Goal: Check status: Check status

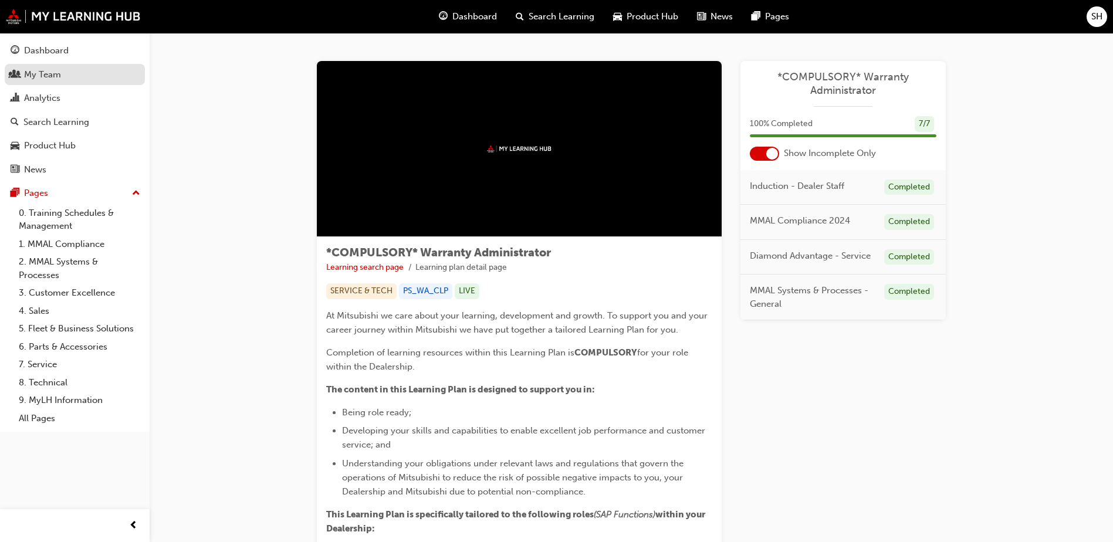
click at [62, 77] on div "My Team" at bounding box center [75, 74] width 128 height 15
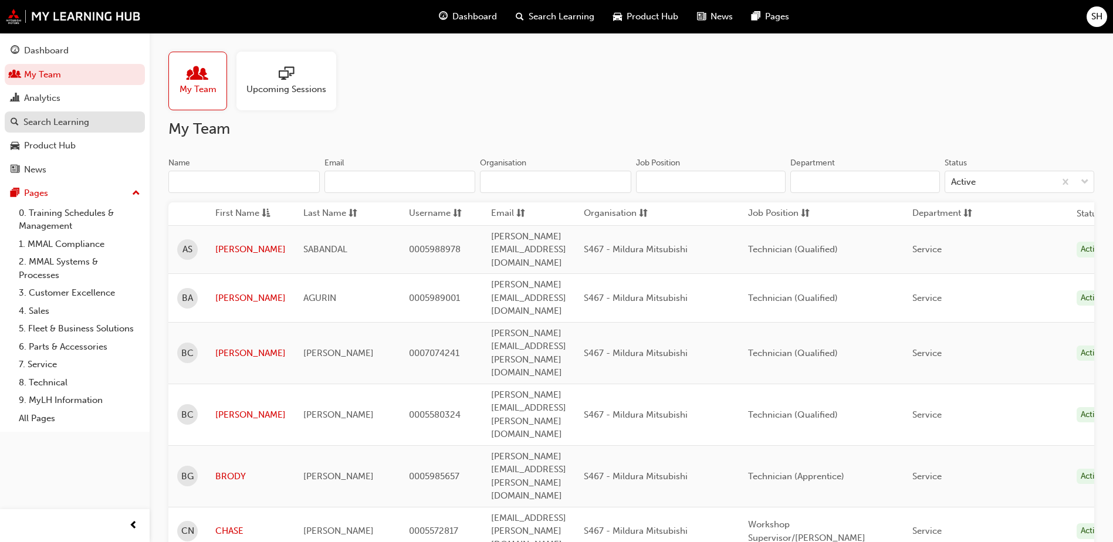
click at [60, 124] on div "Search Learning" at bounding box center [56, 122] width 66 height 13
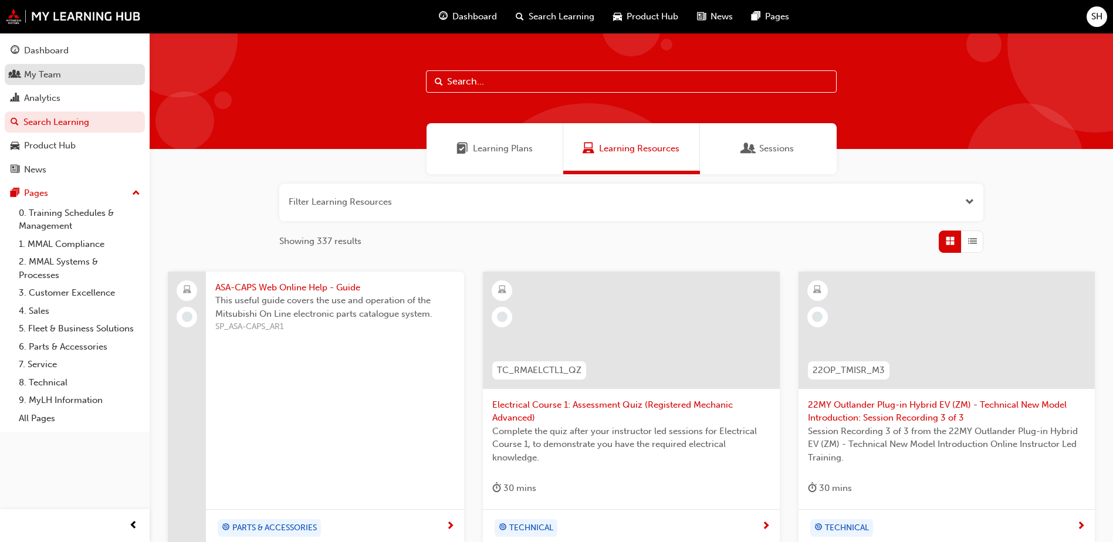
click at [42, 71] on div "My Team" at bounding box center [42, 74] width 37 height 13
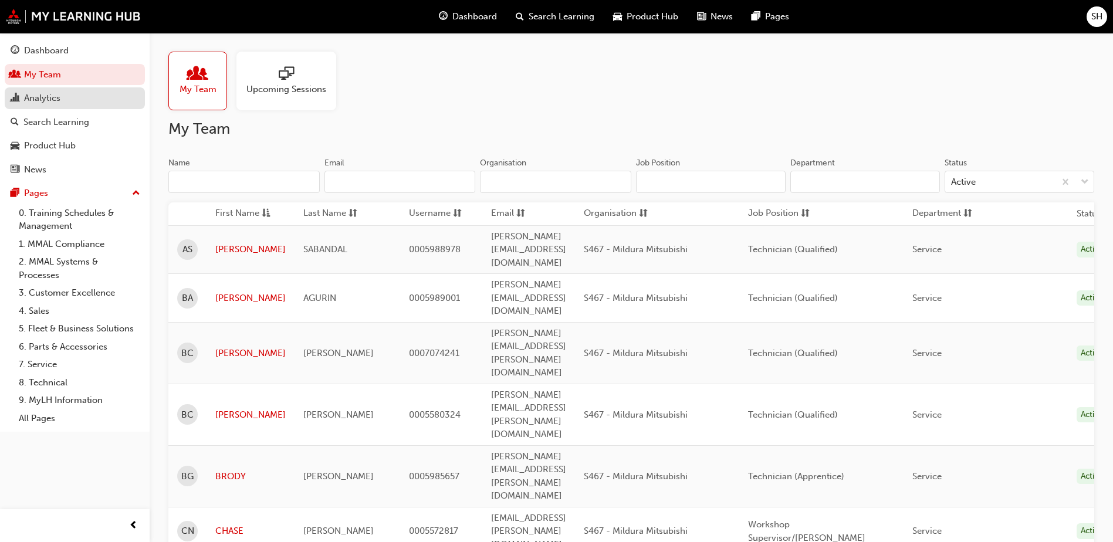
click at [39, 99] on div "Analytics" at bounding box center [42, 97] width 36 height 13
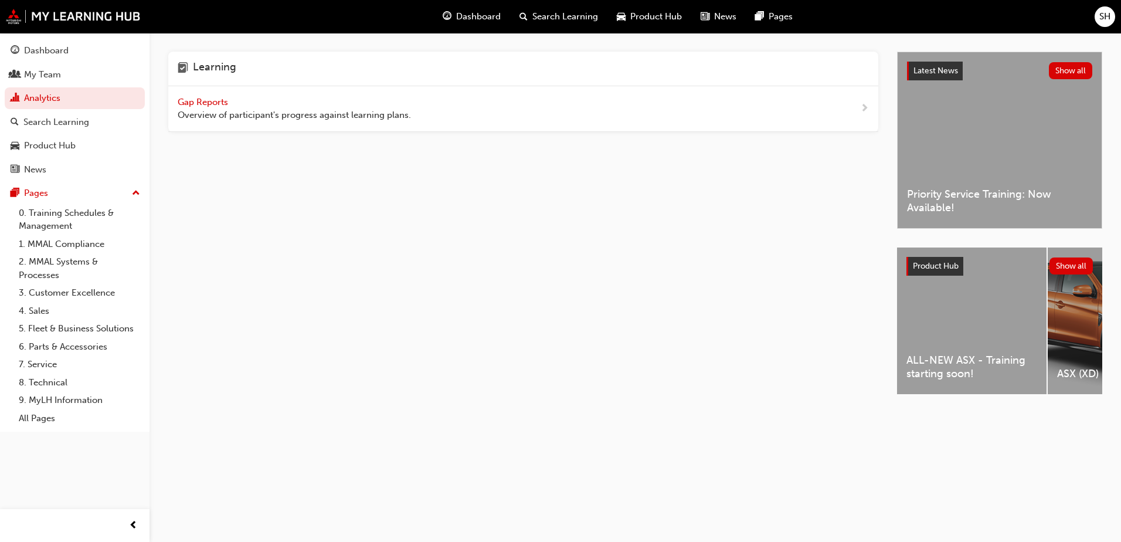
click at [191, 100] on span "Gap Reports" at bounding box center [204, 102] width 53 height 11
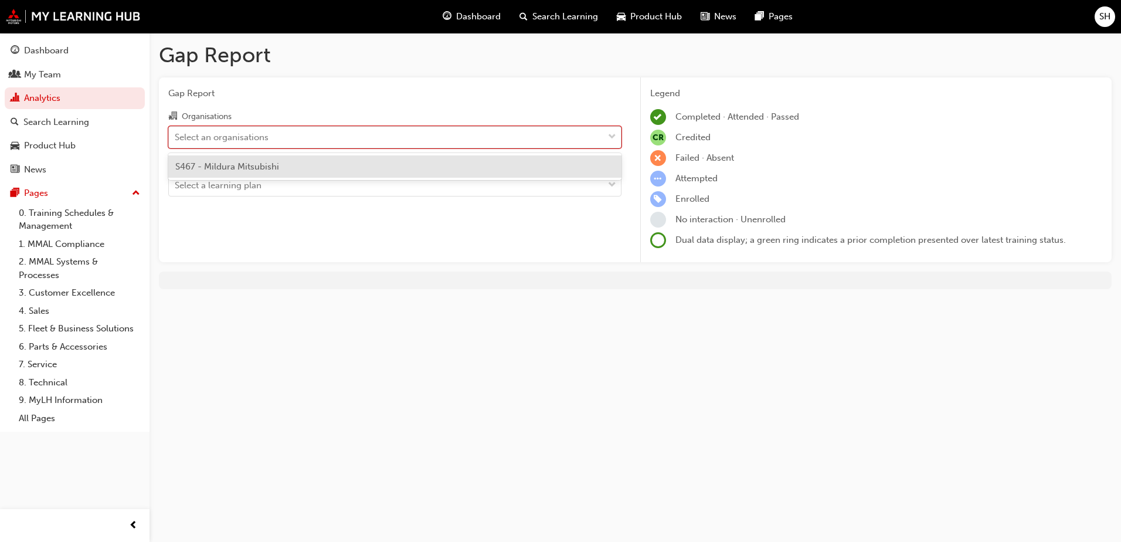
click at [370, 146] on div "Select an organisations" at bounding box center [386, 137] width 435 height 21
click at [176, 141] on input "Organisations option S467 - Mildura Mitsubishi focused, 1 of 1. 1 result availa…" at bounding box center [175, 136] width 1 height 10
click at [234, 170] on span "S467 - Mildura Mitsubishi" at bounding box center [227, 166] width 104 height 11
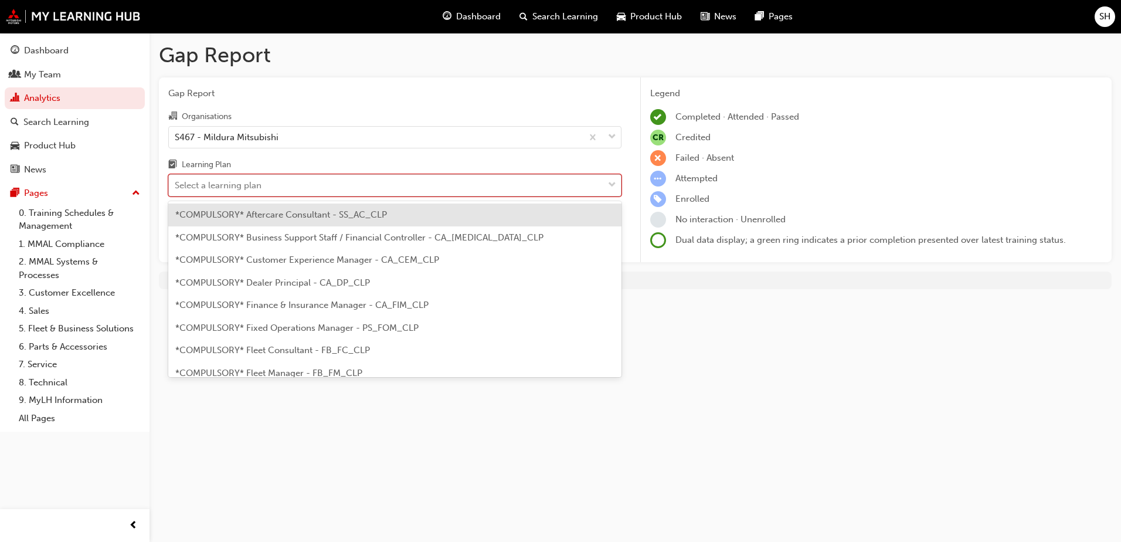
click at [306, 185] on div "Select a learning plan" at bounding box center [386, 185] width 435 height 21
click at [176, 185] on input "Learning Plan option *COMPULSORY* Aftercare Consultant - SS_AC_CLP focused, 1 o…" at bounding box center [175, 185] width 1 height 10
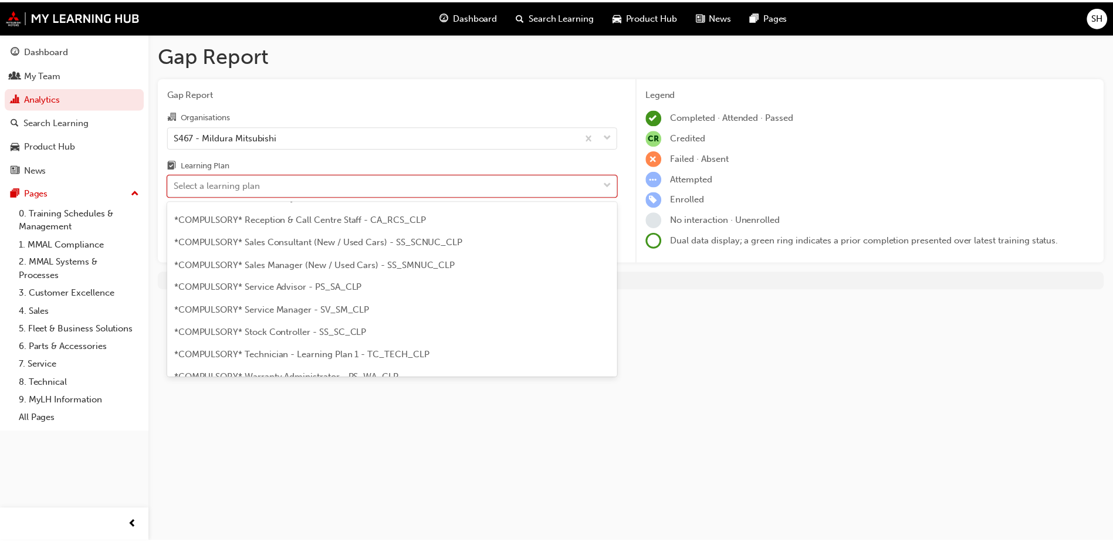
scroll to position [373, 0]
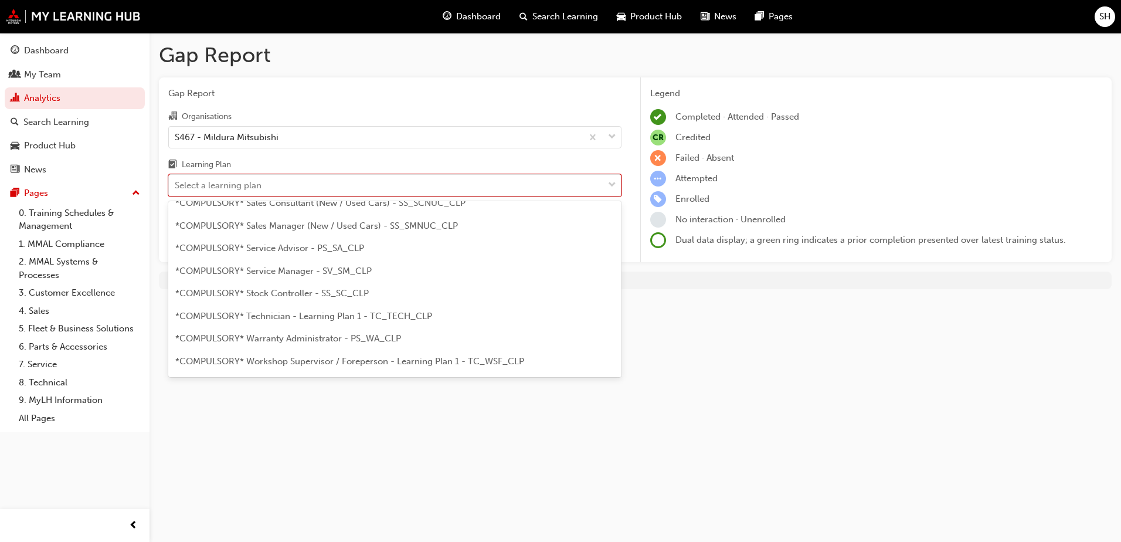
click at [301, 311] on span "*COMPULSORY* Technician - Learning Plan 1 - TC_TECH_CLP" at bounding box center [303, 316] width 257 height 11
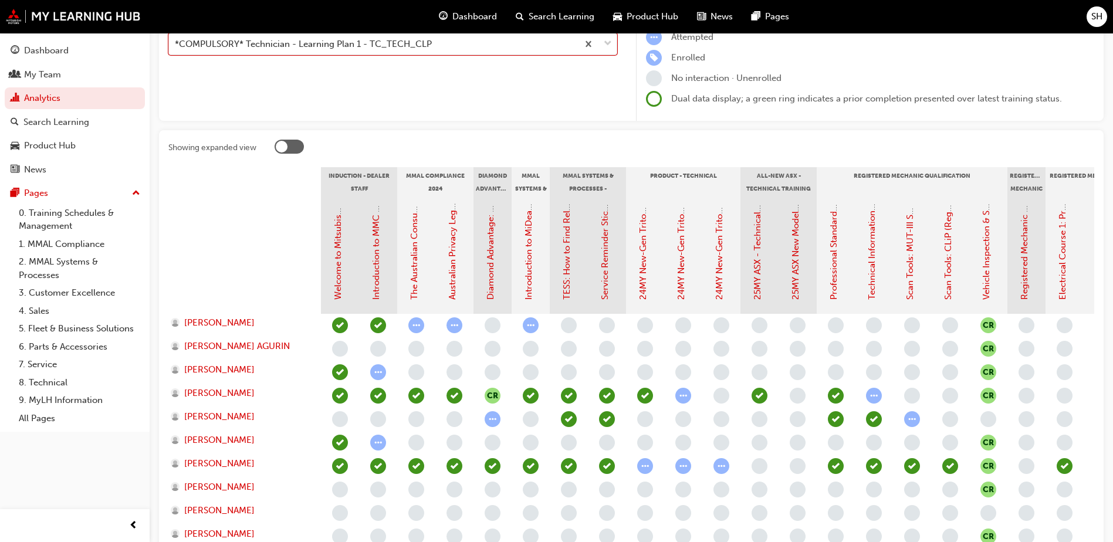
scroll to position [193, 0]
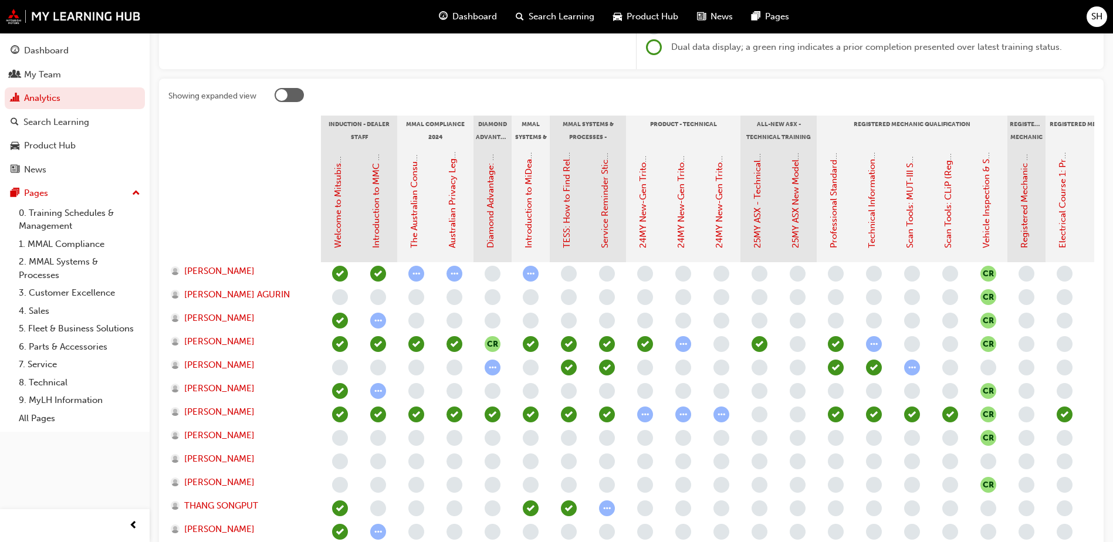
drag, startPoint x: 892, startPoint y: 388, endPoint x: 792, endPoint y: 395, distance: 100.6
click at [789, 396] on div "CR CR CR CR CR CR CR CR CR CR CR CR CR CR CR" at bounding box center [950, 426] width 1258 height 328
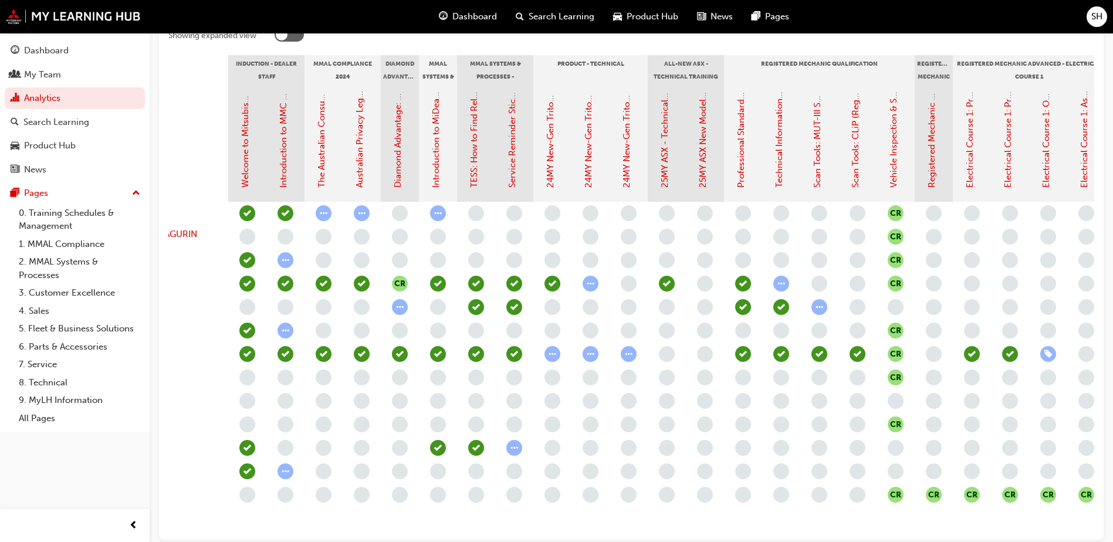
scroll to position [0, 99]
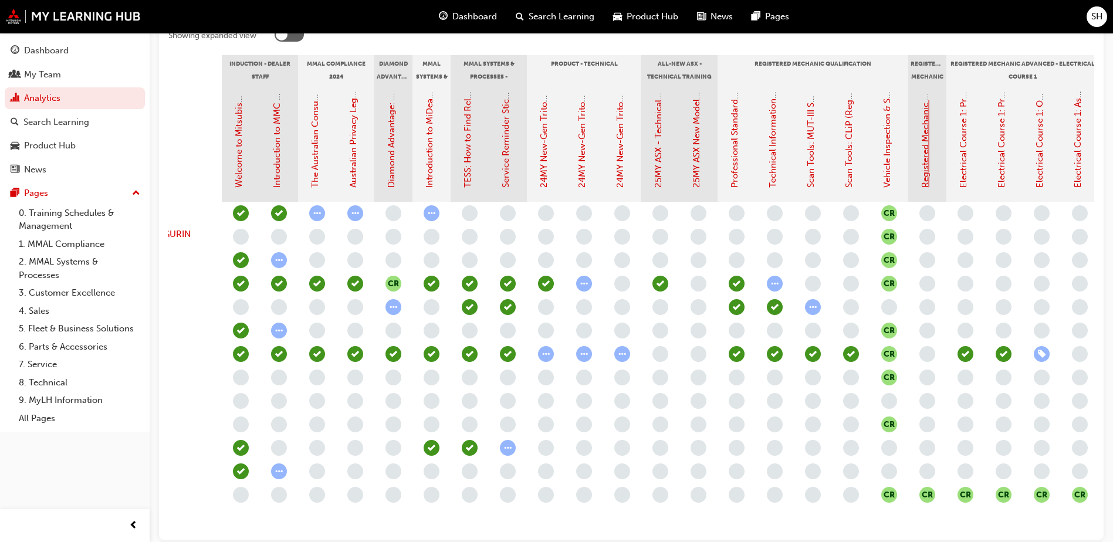
click at [924, 174] on link "Registered Mechanic Qualification Status" at bounding box center [925, 104] width 11 height 167
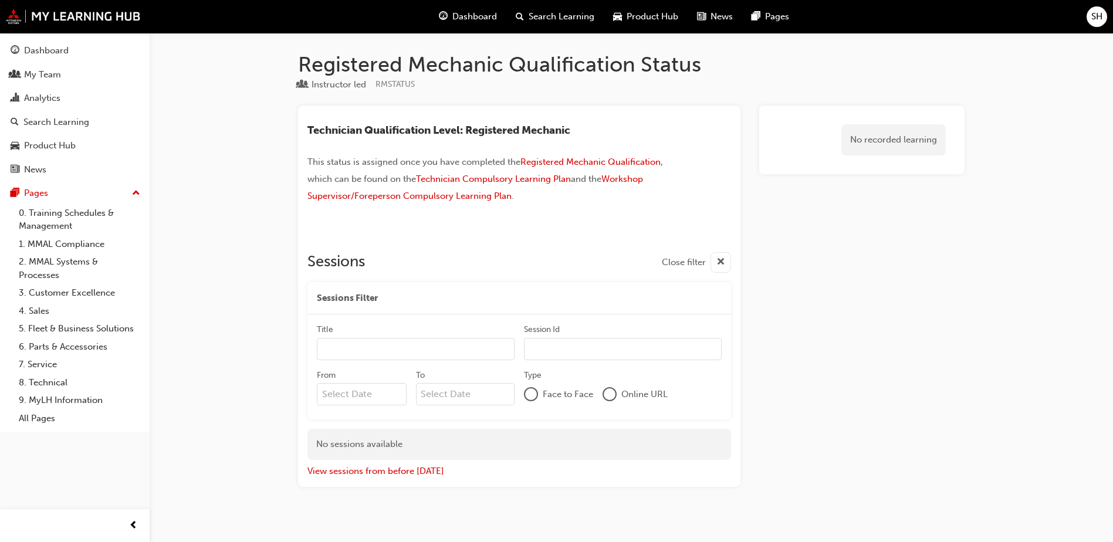
scroll to position [253, 0]
